Goal: Check status: Check status

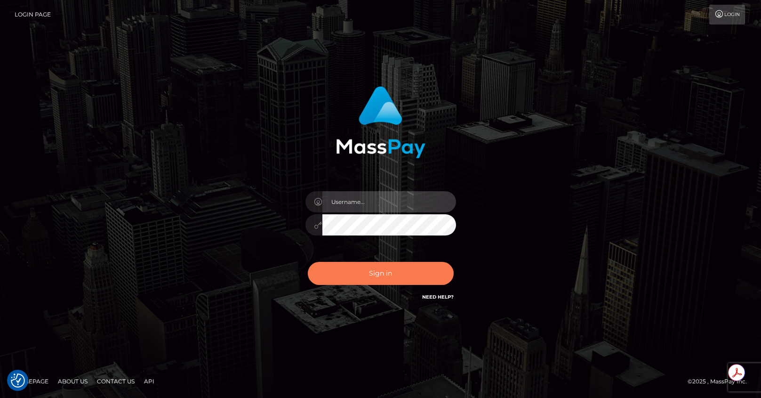
type input "roberto.jstv"
click at [379, 272] on button "Sign in" at bounding box center [381, 273] width 146 height 23
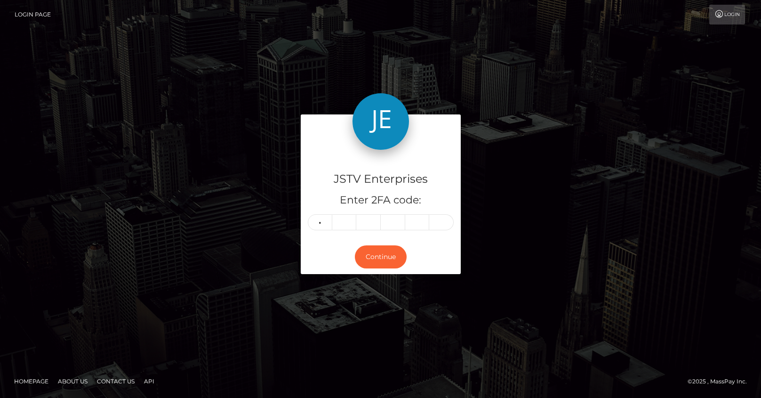
type input "4"
type input "1"
type input "3"
type input "8"
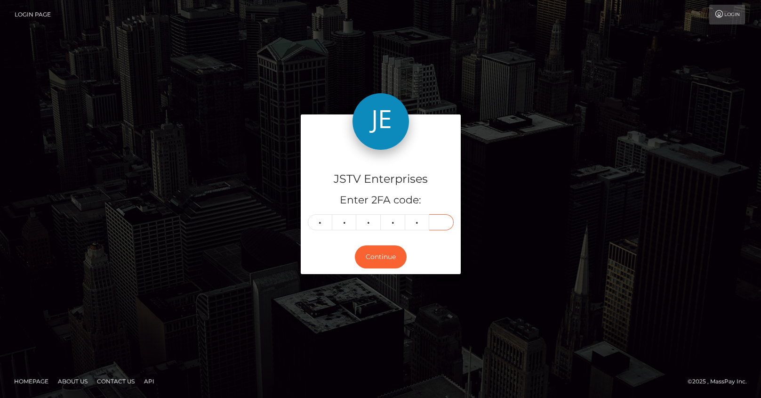
type input "5"
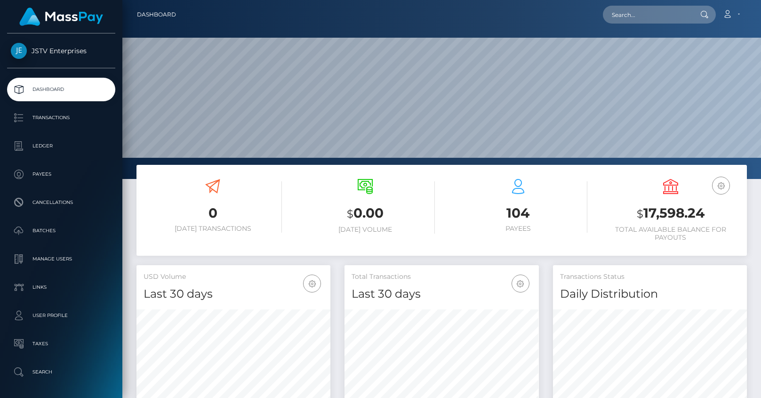
scroll to position [167, 194]
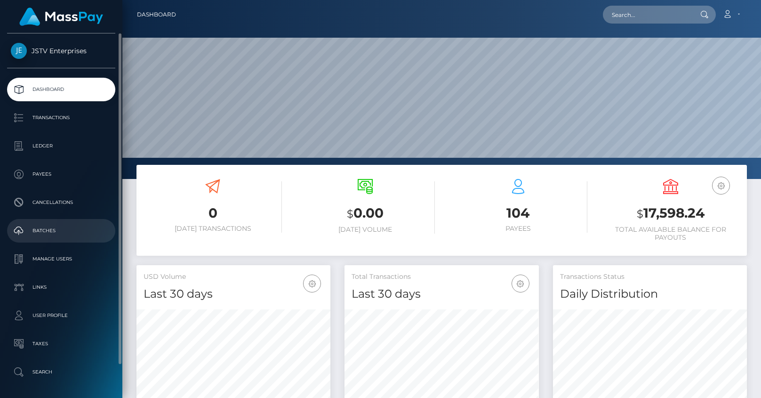
click at [41, 228] on p "Batches" at bounding box center [61, 231] width 101 height 14
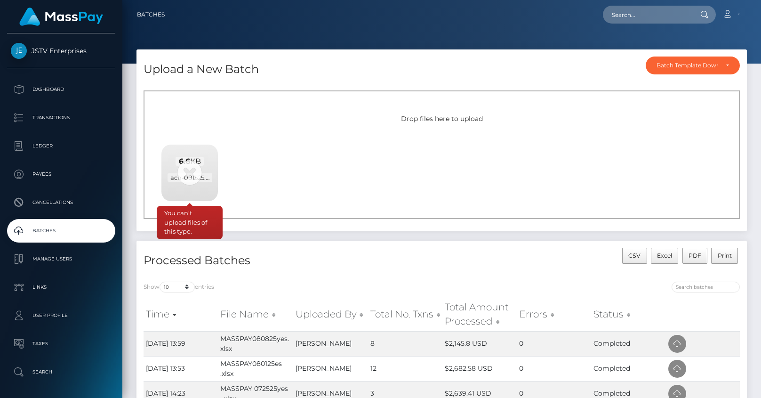
click at [190, 172] on div "6.6 KB ach-081525.ach" at bounding box center [189, 170] width 56 height 50
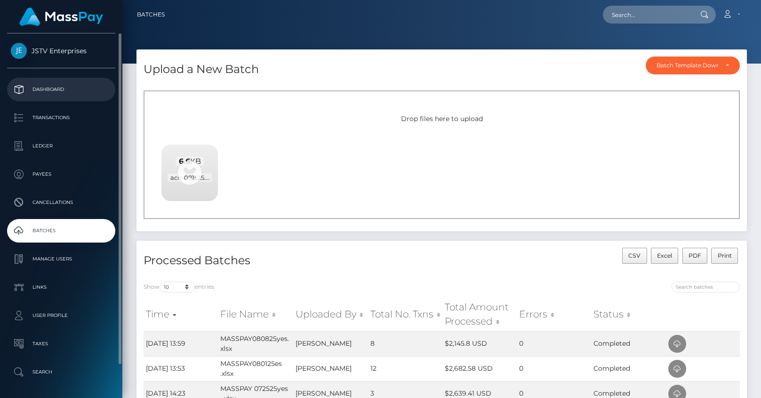
click at [58, 86] on p "Dashboard" at bounding box center [61, 89] width 101 height 14
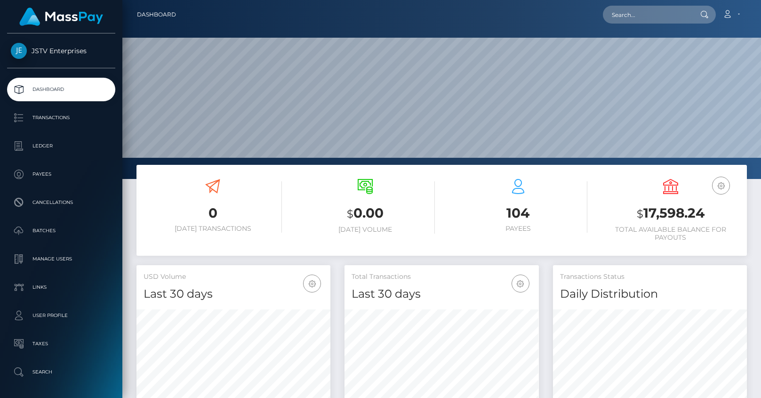
scroll to position [167, 194]
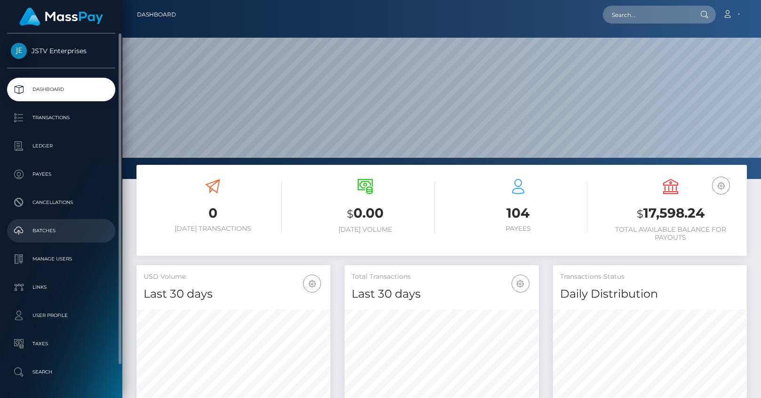
click at [45, 228] on p "Batches" at bounding box center [61, 231] width 101 height 14
